Goal: Check status: Check status

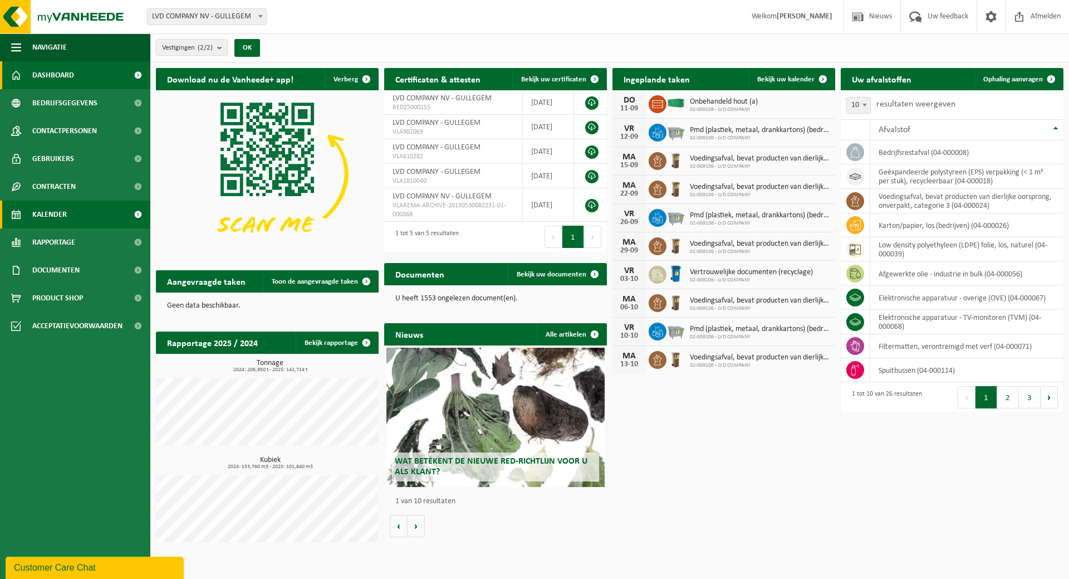
click at [47, 209] on span "Kalender" at bounding box center [49, 214] width 35 height 28
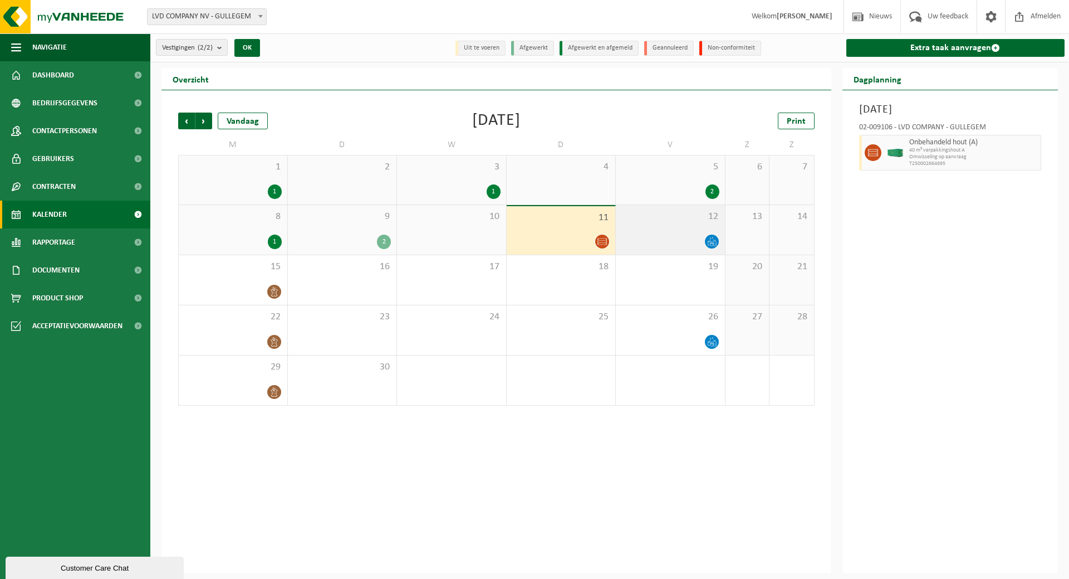
click at [662, 222] on div "12" at bounding box center [670, 230] width 109 height 50
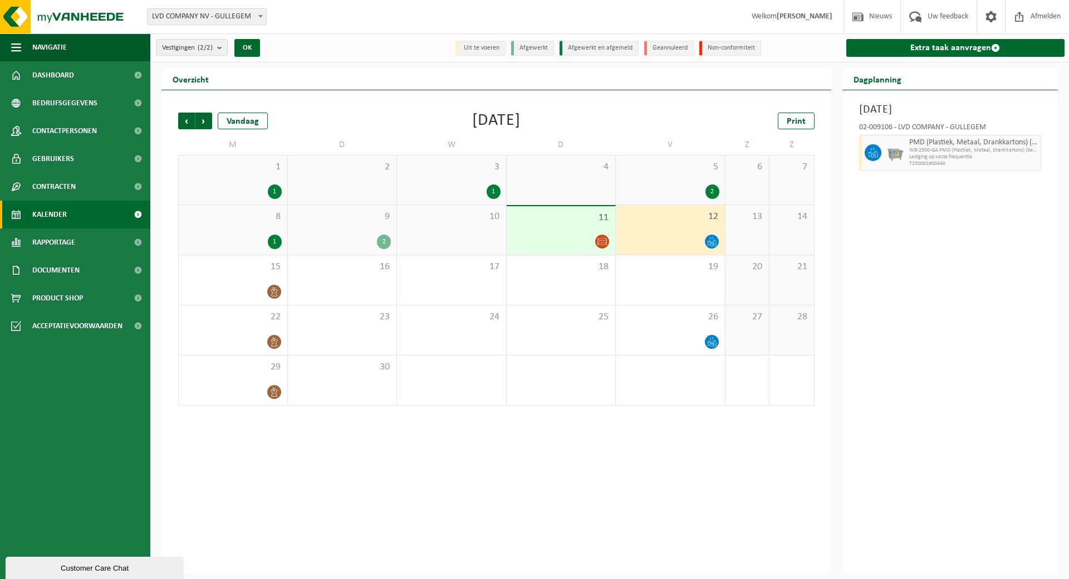
click at [560, 219] on span "11" at bounding box center [561, 218] width 98 height 12
